Goal: Find specific page/section: Find specific page/section

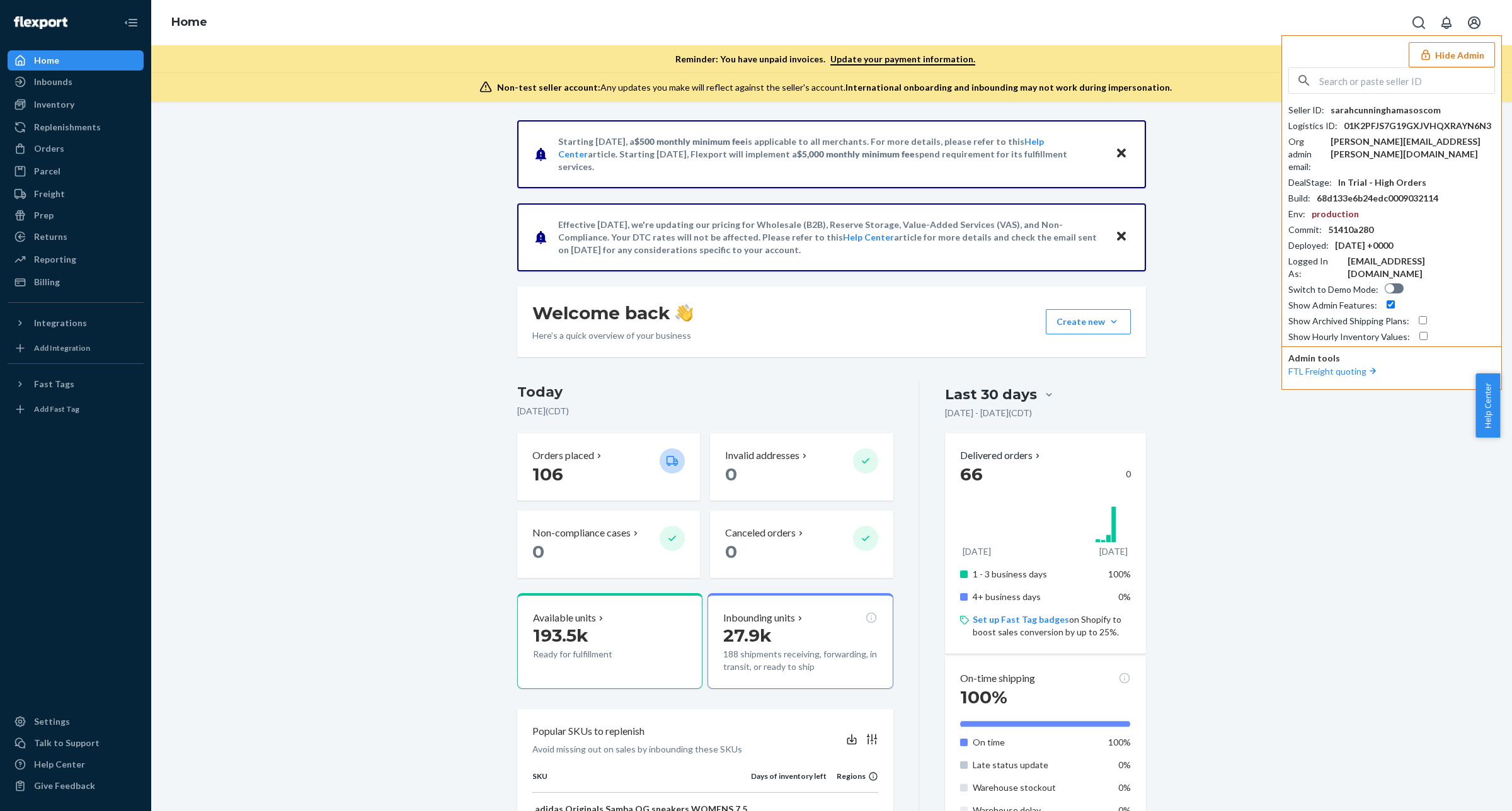
click at [1403, 77] on input "text" at bounding box center [1407, 80] width 175 height 25
paste input "nikkitheohmstoreco"
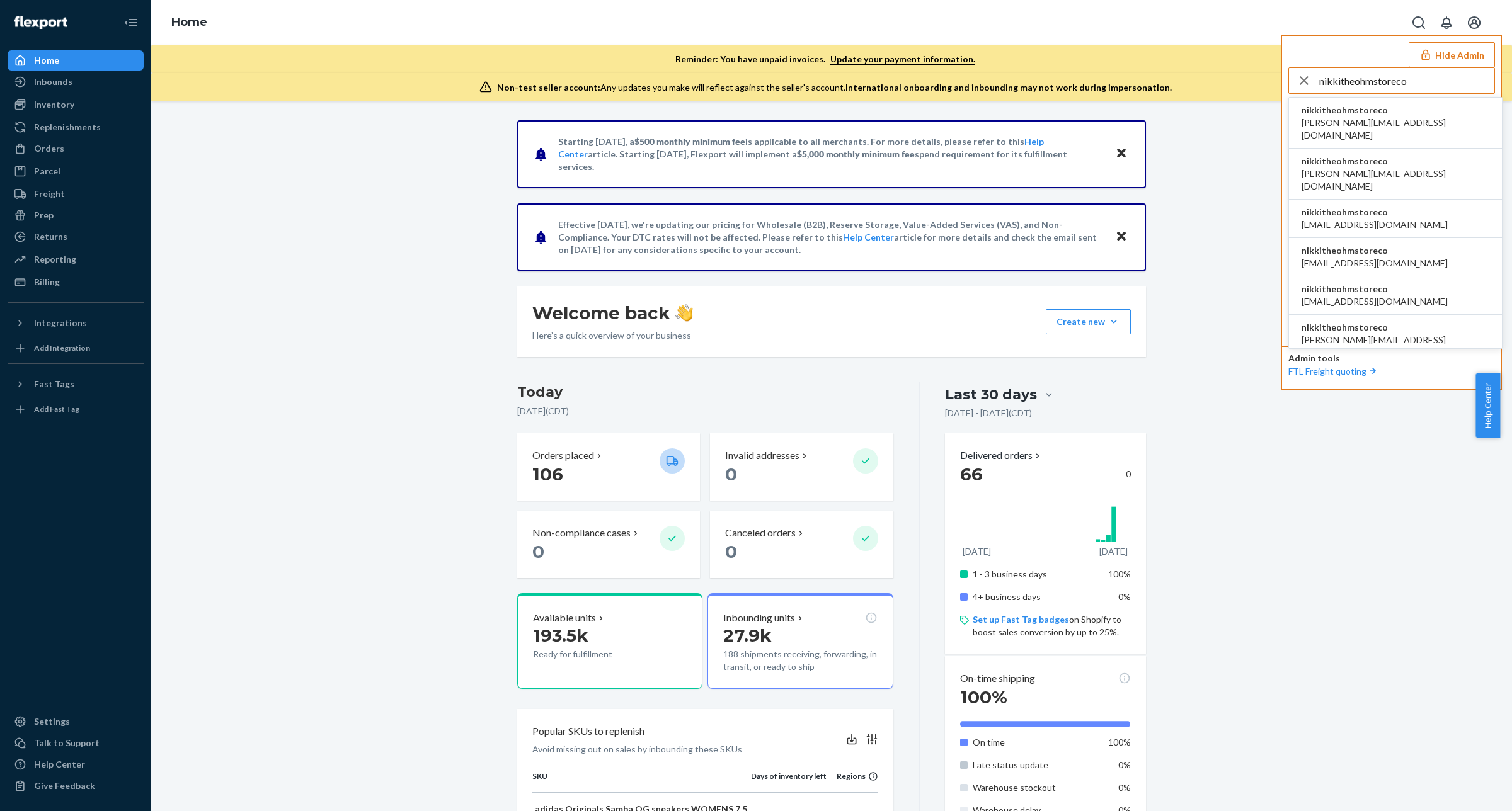
type input "nikkitheohmstoreco"
click at [1364, 111] on span "nikkitheohmstoreco" at bounding box center [1396, 110] width 188 height 13
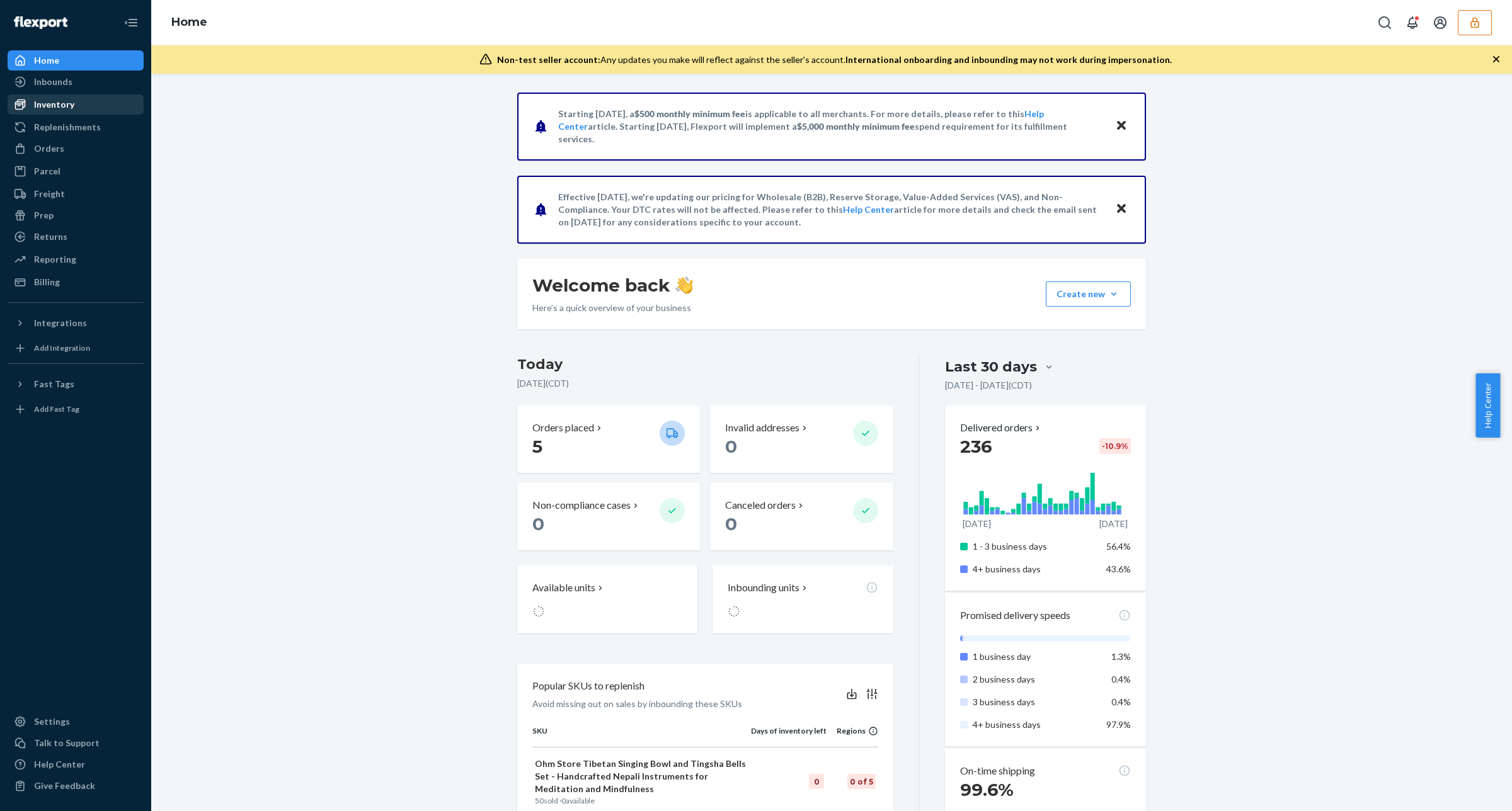
click at [92, 101] on div "Inventory" at bounding box center [75, 104] width 133 height 18
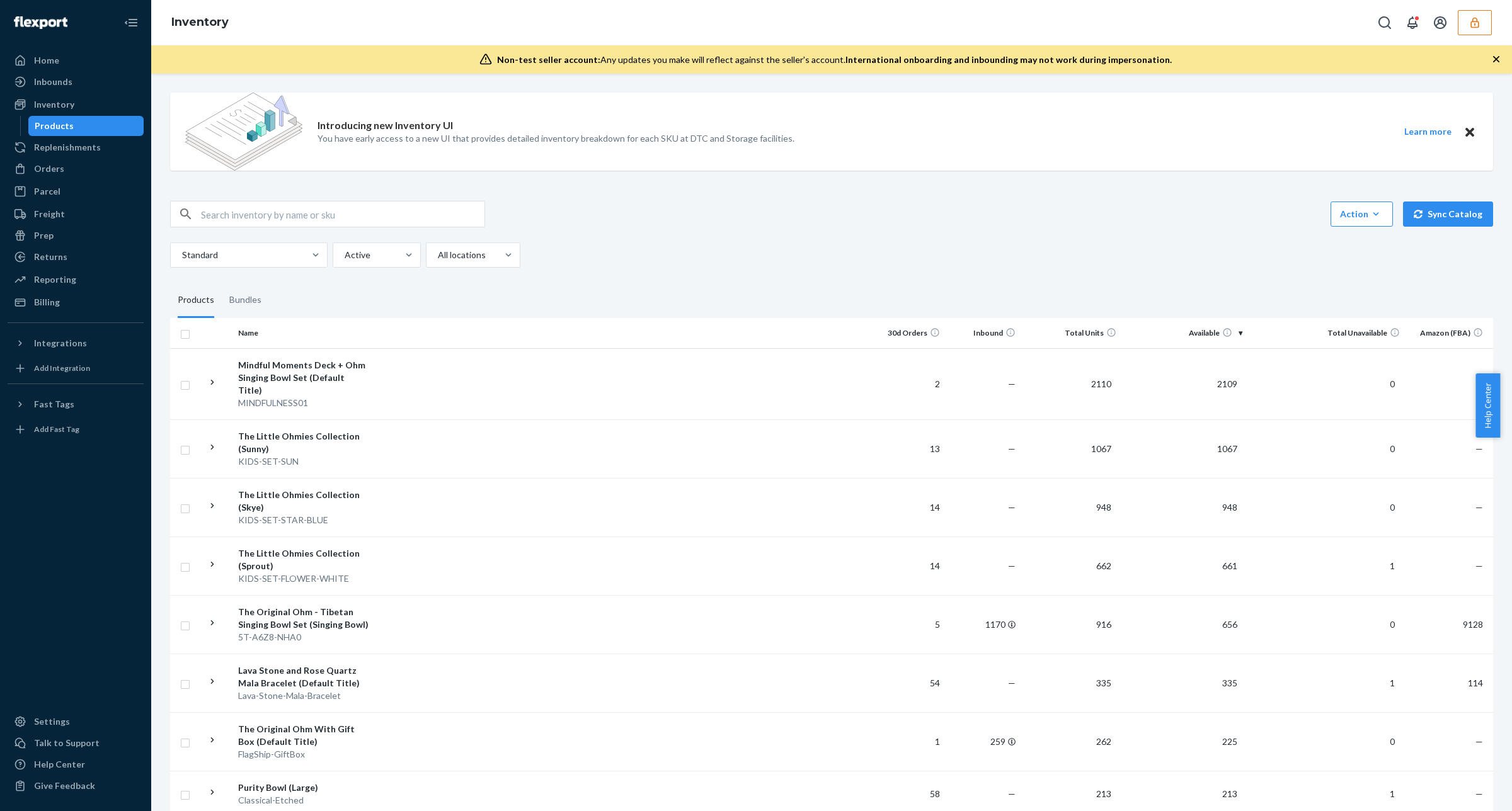
click at [1480, 15] on button "button" at bounding box center [1475, 22] width 34 height 25
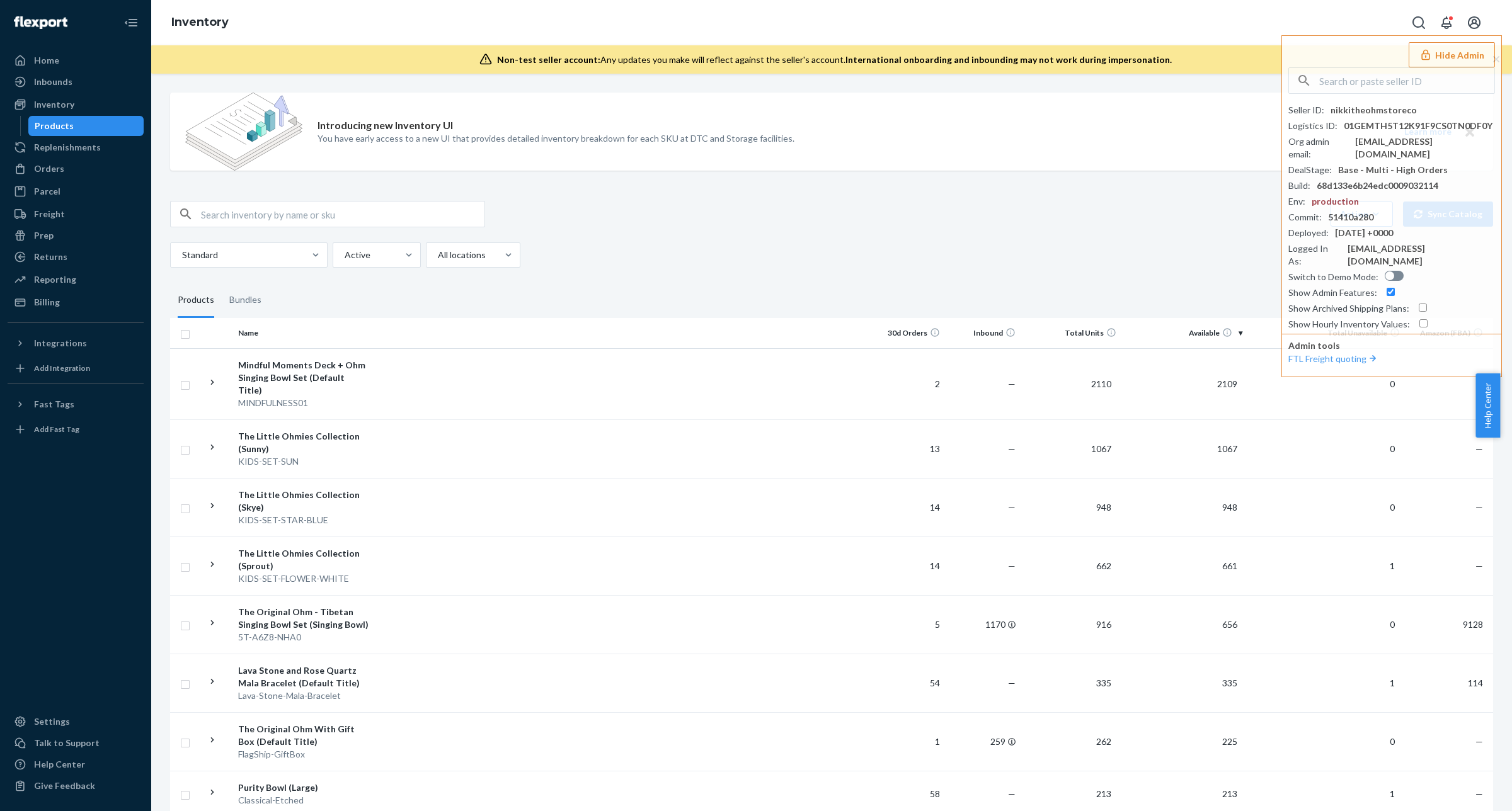
drag, startPoint x: 1144, startPoint y: 198, endPoint x: 1142, endPoint y: 207, distance: 9.2
click at [461, 377] on td at bounding box center [622, 384] width 495 height 71
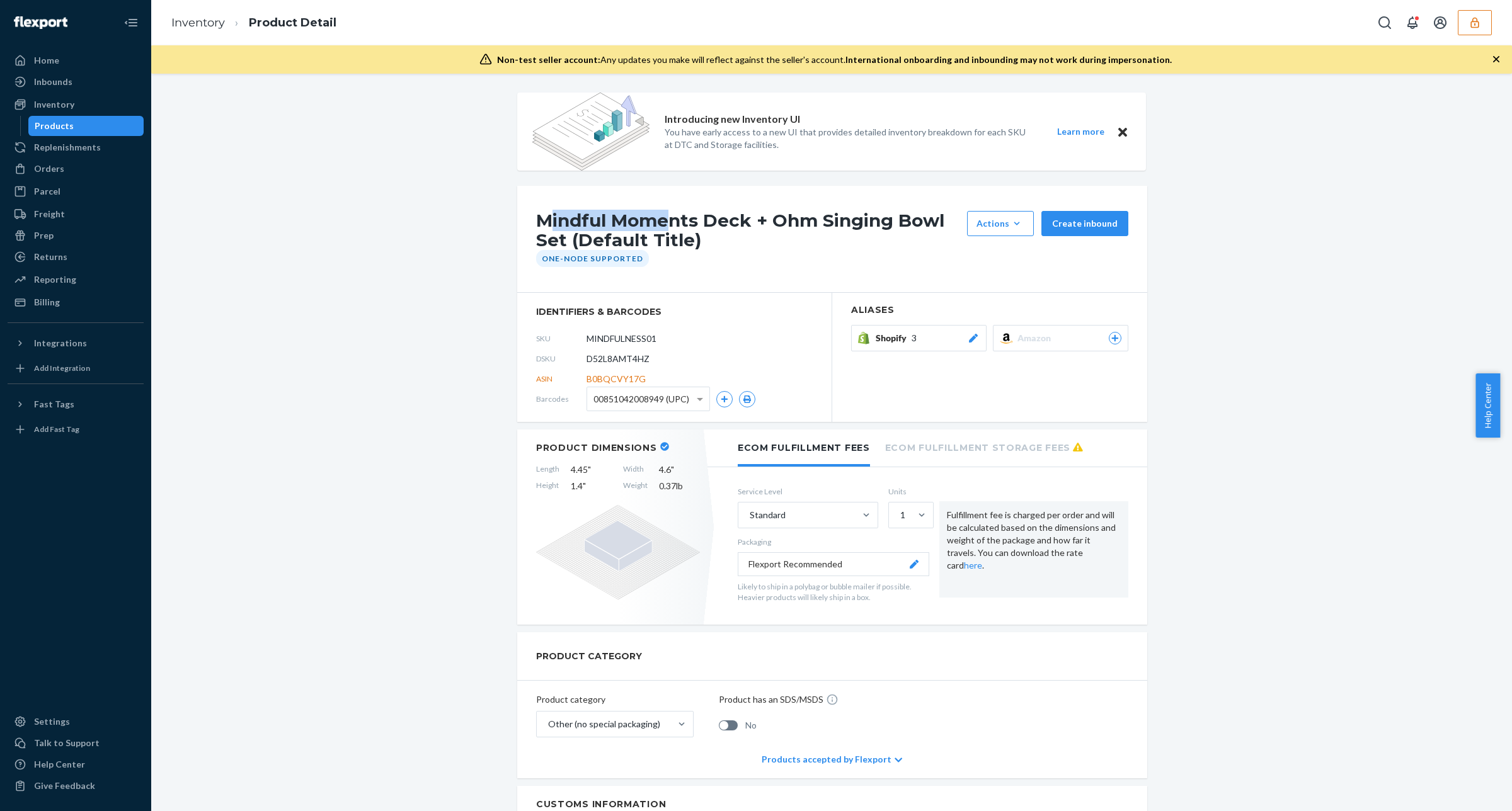
drag, startPoint x: 543, startPoint y: 220, endPoint x: 661, endPoint y: 220, distance: 118.0
click at [656, 221] on h1 "Mindful Moments Deck + Ohm Singing Bowl Set (Default Title)" at bounding box center [748, 231] width 425 height 39
click at [542, 233] on h1 "Mindful Moments Deck + Ohm Singing Bowl Set (Default Title)" at bounding box center [748, 231] width 425 height 39
drag, startPoint x: 527, startPoint y: 220, endPoint x: 562, endPoint y: 238, distance: 39.4
click at [562, 238] on div "Mindful Moments Deck + Ohm Singing Bowl Set (Default Title) Actions Hide Reques…" at bounding box center [832, 238] width 630 height 107
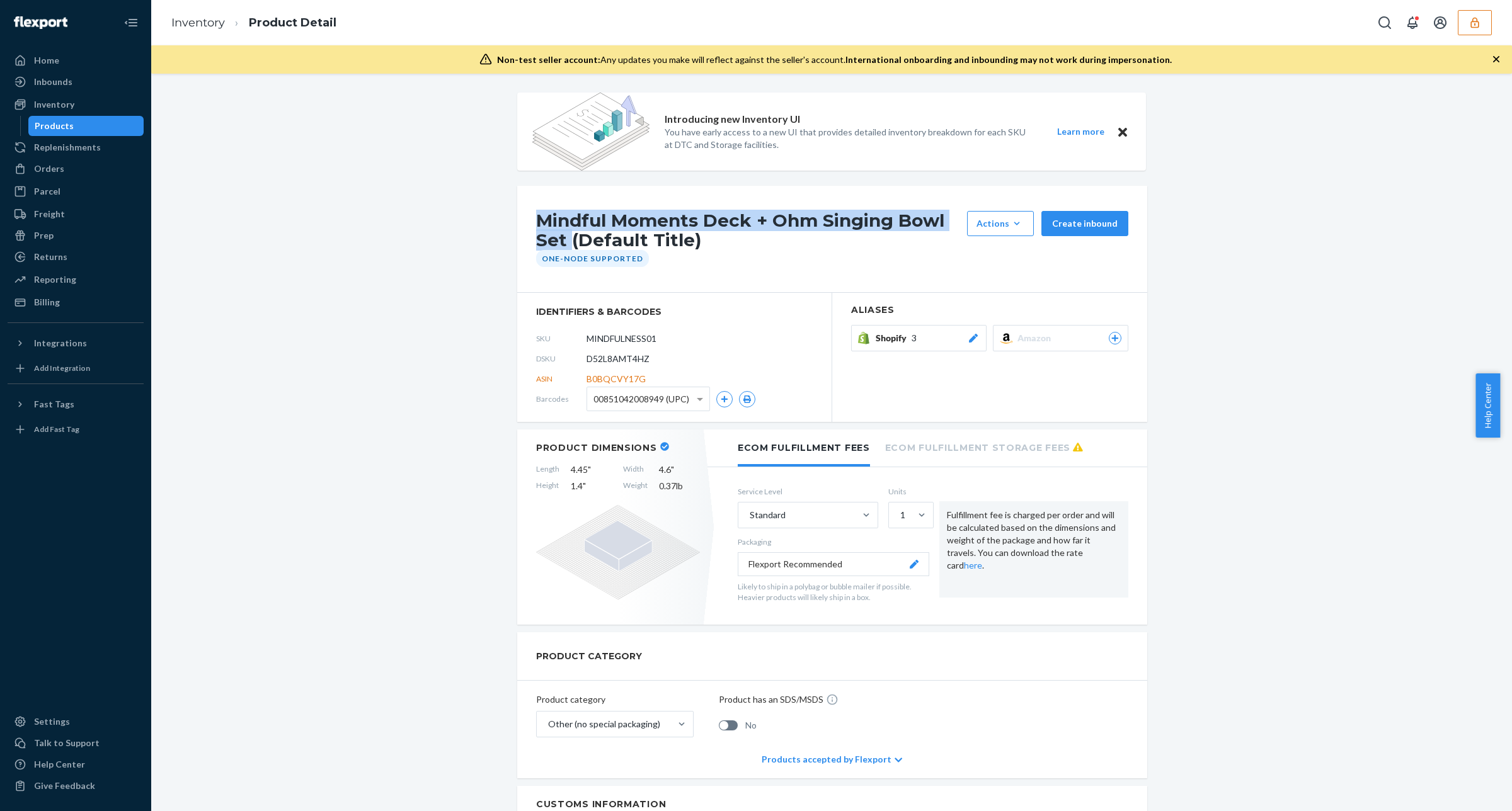
copy h1 "Mindful Moments Deck + Ohm Singing Bowl Set"
click at [102, 105] on div "Inventory" at bounding box center [75, 104] width 133 height 18
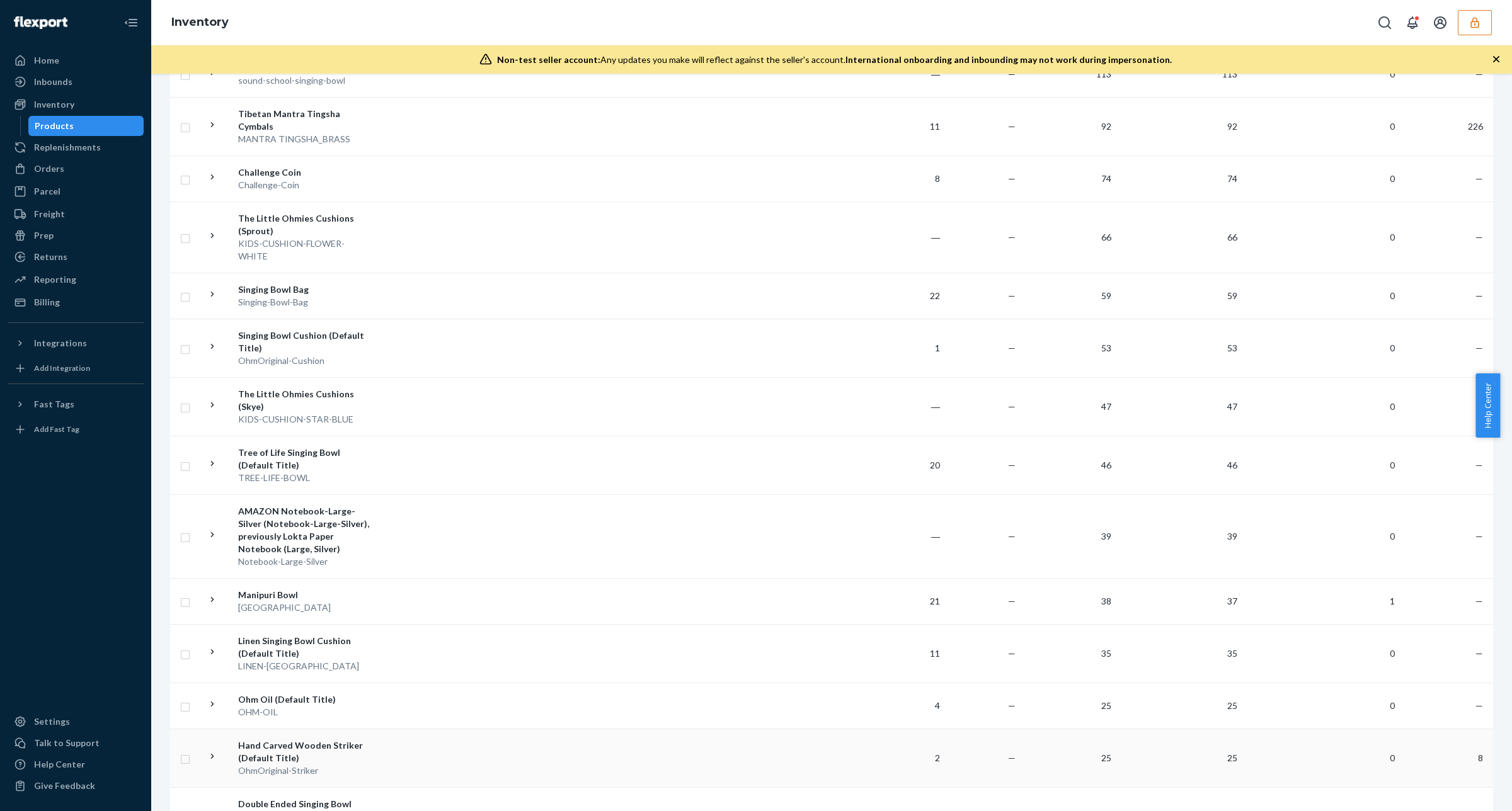
scroll to position [1022, 0]
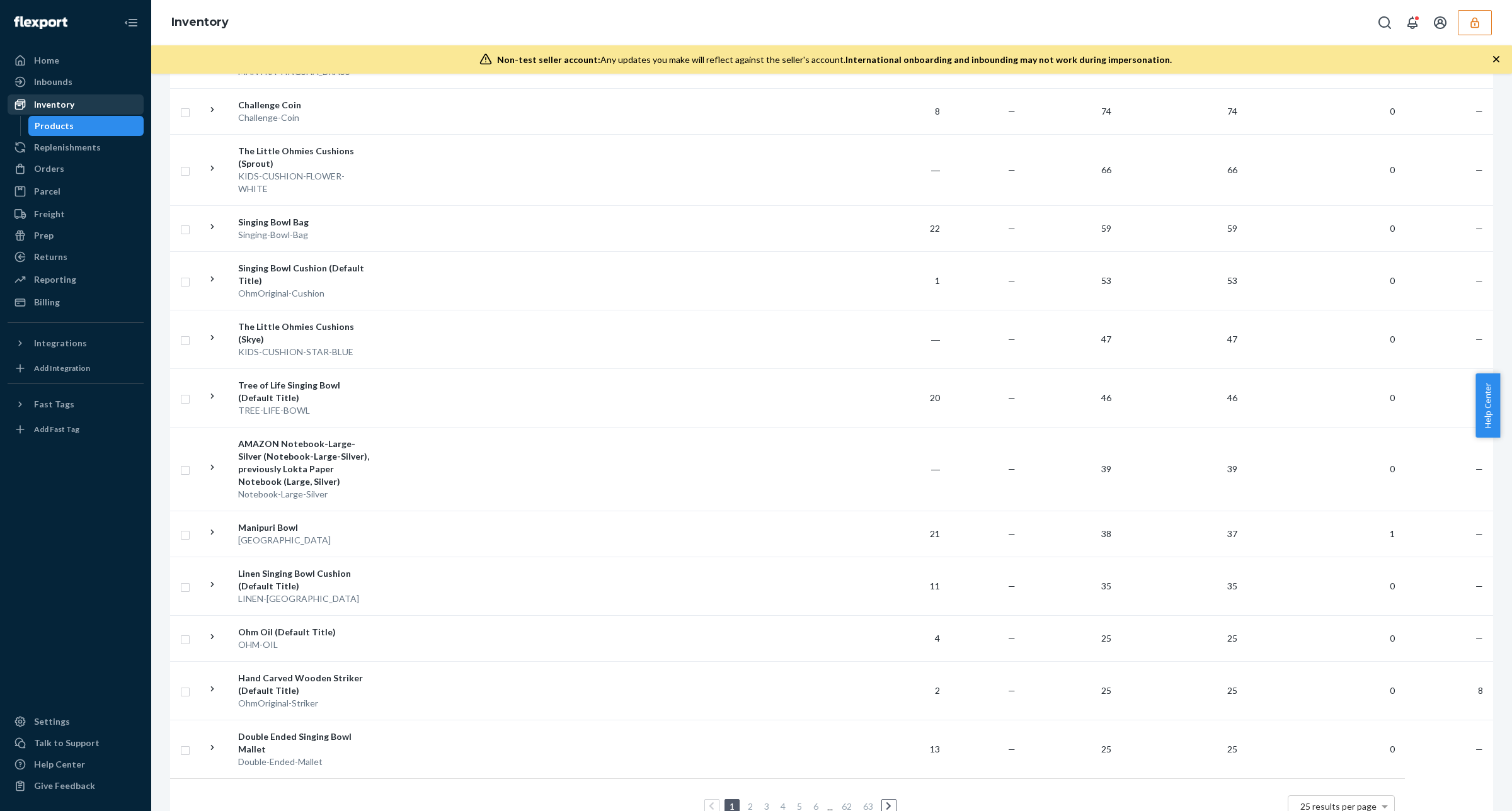
click at [52, 101] on div "Inventory" at bounding box center [54, 104] width 40 height 13
click at [70, 294] on div "Billing" at bounding box center [75, 303] width 133 height 18
